Goal: Information Seeking & Learning: Learn about a topic

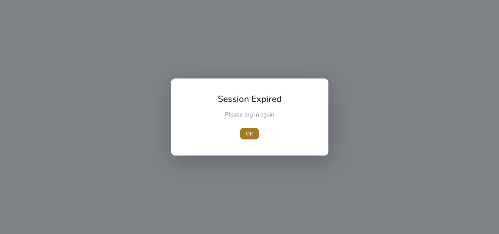
click at [250, 135] on span "OK" at bounding box center [249, 134] width 7 height 8
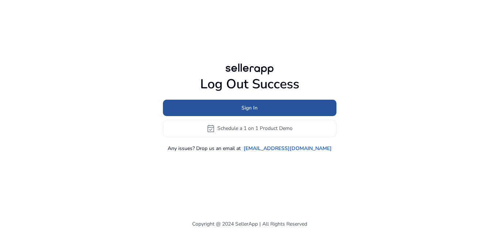
click at [255, 110] on span "Sign In" at bounding box center [249, 108] width 16 height 8
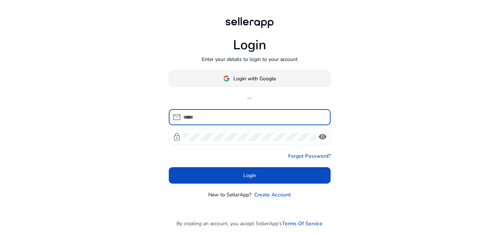
click at [244, 79] on span "Login with Google" at bounding box center [254, 79] width 42 height 8
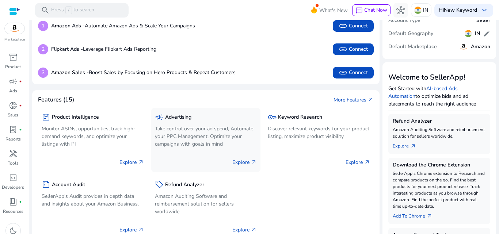
scroll to position [110, 0]
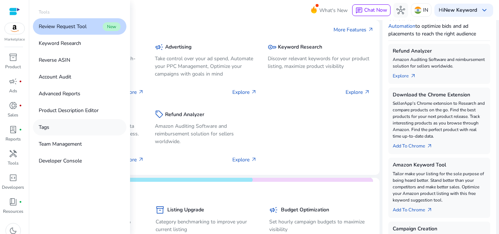
click at [49, 128] on p "Tags" at bounding box center [44, 127] width 11 height 8
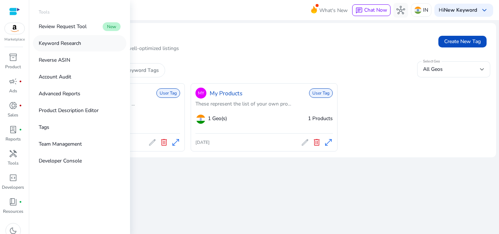
click at [70, 41] on p "Keyword Research" at bounding box center [60, 43] width 42 height 8
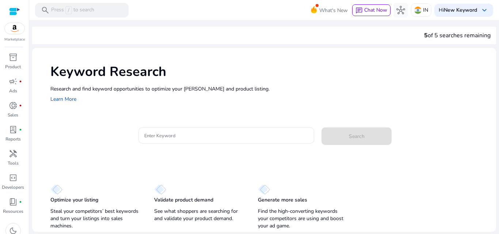
click at [81, 203] on p "Optimize your listing" at bounding box center [74, 200] width 48 height 7
drag, startPoint x: 499, startPoint y: 102, endPoint x: 499, endPoint y: 158, distance: 55.9
click at [499, 158] on mat-sidenav-content "search Press / to search What's New chat Chat Now hub IN Hi New Keyword keyboar…" at bounding box center [264, 117] width 470 height 234
click at [160, 159] on div "Keyword Research Research and find keyword opportunities to optimize your [PERS…" at bounding box center [264, 140] width 464 height 184
click at [171, 137] on input "Enter Keyword" at bounding box center [226, 135] width 164 height 8
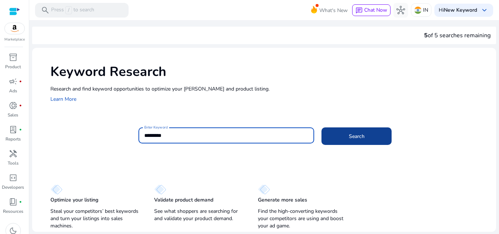
type input "*********"
click at [354, 137] on span "Search" at bounding box center [357, 137] width 16 height 8
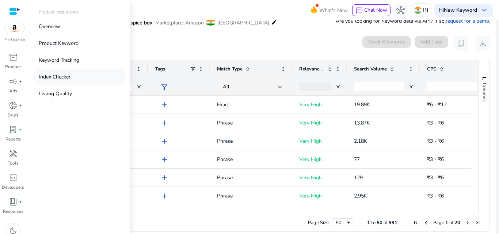
click at [61, 79] on p "Index Checker" at bounding box center [55, 77] width 32 height 8
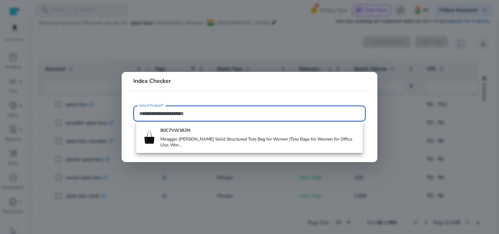
click at [93, 62] on div at bounding box center [249, 117] width 499 height 234
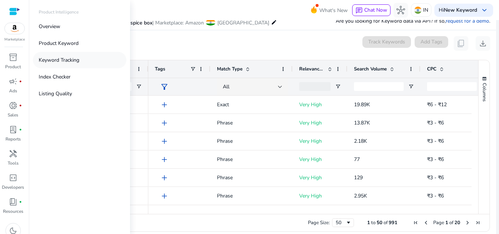
click at [60, 59] on p "Keyword Tracking" at bounding box center [59, 60] width 41 height 8
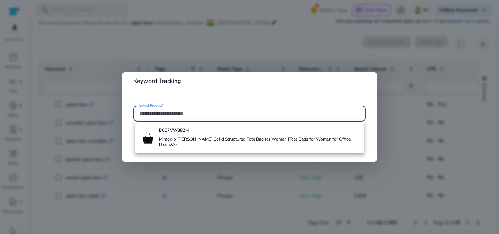
click at [99, 55] on div at bounding box center [249, 117] width 499 height 234
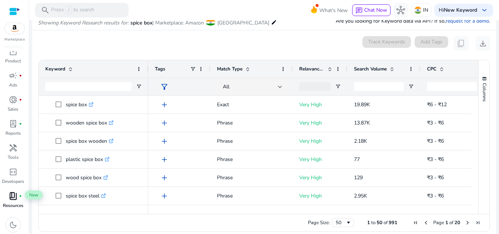
scroll to position [7, 0]
click at [10, 193] on span "book_4" at bounding box center [13, 194] width 9 height 9
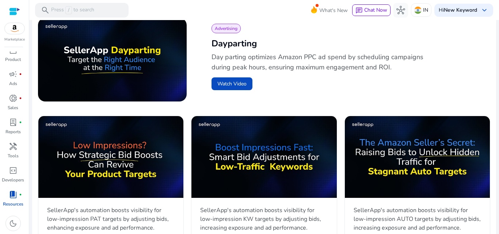
scroll to position [219, 0]
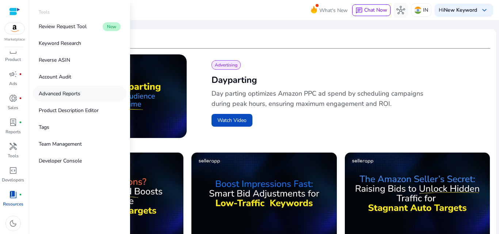
click at [65, 94] on p "Advanced Reports" at bounding box center [60, 94] width 42 height 8
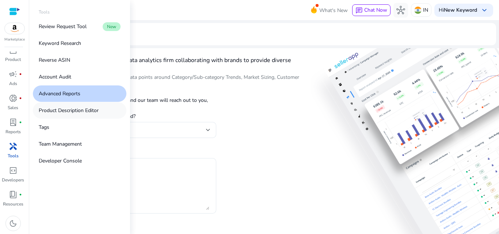
click at [73, 111] on p "Product Description Editor" at bounding box center [69, 111] width 60 height 8
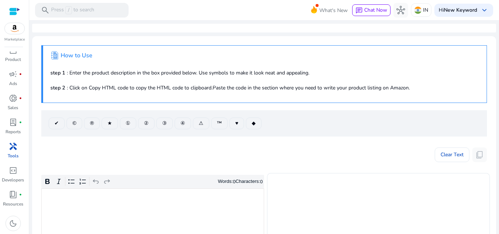
scroll to position [110, 0]
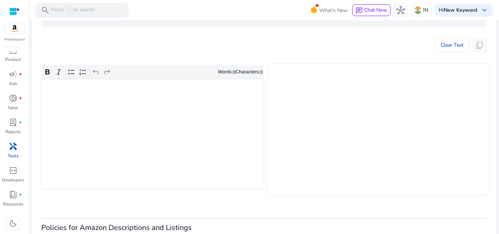
click at [140, 125] on div "Rich Text Editor. Editing area: main. Press Alt+0 for help." at bounding box center [152, 134] width 223 height 110
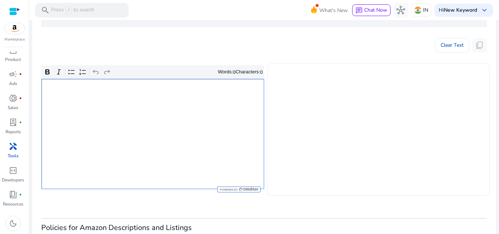
click at [314, 123] on textarea at bounding box center [378, 129] width 211 height 125
click at [127, 141] on div "Rich Text Editor. Editing area: main. Press Alt+0 for help." at bounding box center [152, 134] width 223 height 110
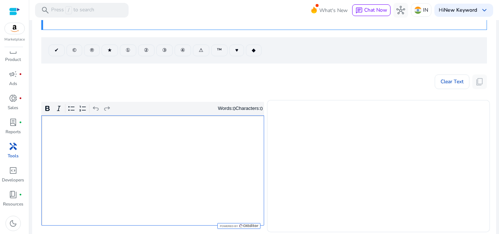
scroll to position [0, 0]
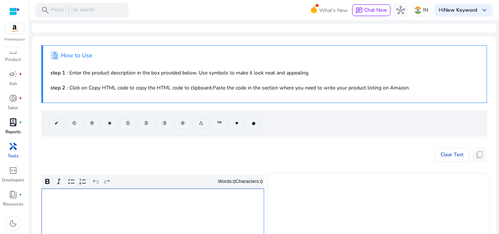
click at [15, 131] on p "Reports" at bounding box center [12, 132] width 15 height 7
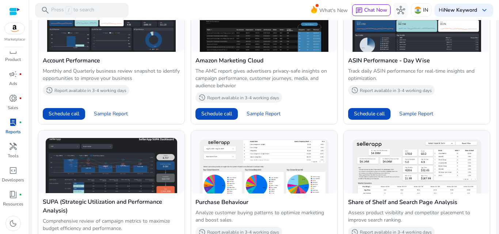
scroll to position [381, 0]
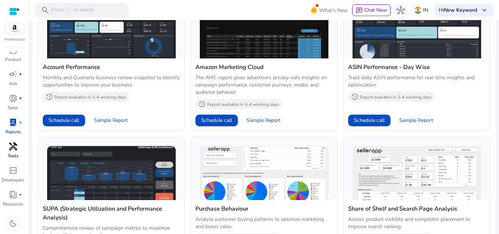
click at [12, 154] on p "Tools" at bounding box center [13, 156] width 11 height 7
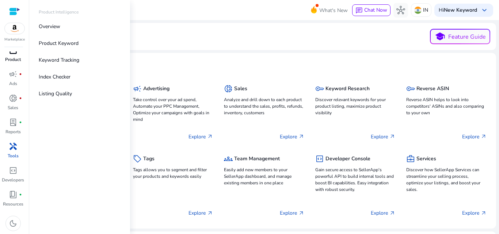
click at [12, 57] on p "Product" at bounding box center [13, 59] width 16 height 7
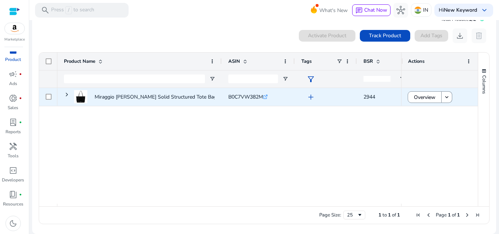
click at [267, 98] on icon ".st0{fill:#2c8af8}" at bounding box center [265, 97] width 5 height 5
